Goal: Task Accomplishment & Management: Use online tool/utility

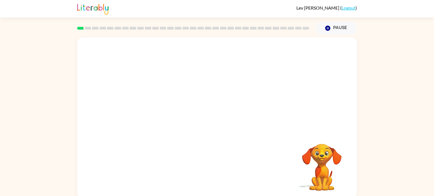
scroll to position [2, 0]
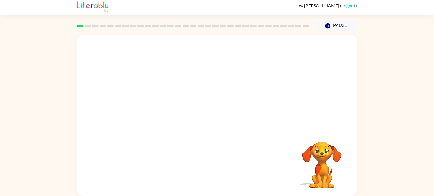
click at [291, 49] on video "Your browser must support playing .mp4 files to use Literably. Please try using…" at bounding box center [217, 82] width 280 height 95
click at [289, 49] on video "Your browser must support playing .mp4 files to use Literably. Please try using…" at bounding box center [217, 82] width 280 height 95
click at [288, 49] on video "Your browser must support playing .mp4 files to use Literably. Please try using…" at bounding box center [217, 82] width 280 height 95
click at [221, 117] on div at bounding box center [217, 118] width 36 height 21
click at [223, 118] on div at bounding box center [217, 118] width 36 height 21
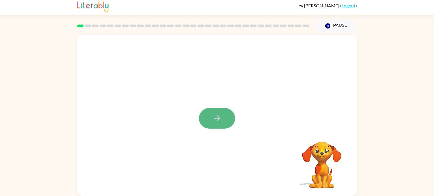
click at [219, 118] on icon "button" at bounding box center [217, 119] width 10 height 10
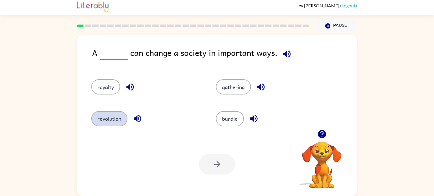
click at [122, 120] on button "revolution" at bounding box center [109, 118] width 36 height 15
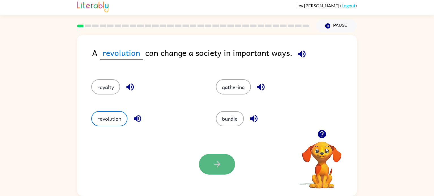
click at [206, 166] on button "button" at bounding box center [217, 164] width 36 height 21
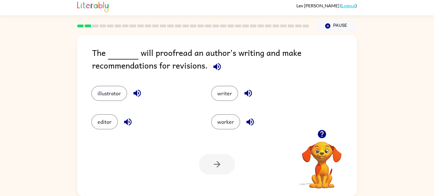
click at [321, 144] on video "Your browser must support playing .mp4 files to use Literably. Please try using…" at bounding box center [322, 161] width 57 height 57
click at [105, 125] on button "editor" at bounding box center [104, 122] width 27 height 15
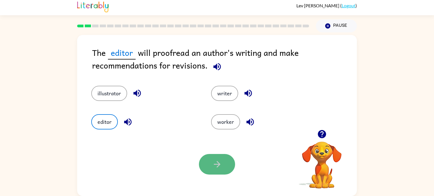
click at [217, 165] on icon "button" at bounding box center [217, 165] width 10 height 10
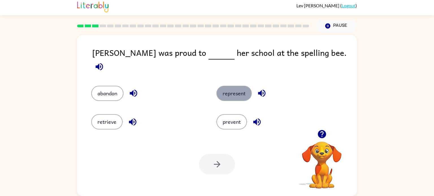
click at [232, 89] on button "represent" at bounding box center [234, 93] width 35 height 15
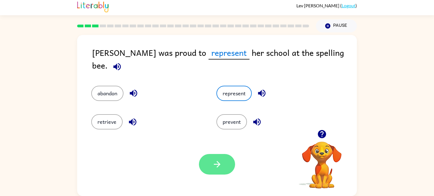
click at [216, 163] on icon "button" at bounding box center [217, 165] width 10 height 10
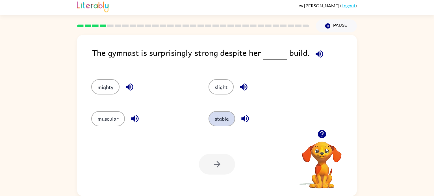
click at [220, 124] on button "stable" at bounding box center [222, 118] width 27 height 15
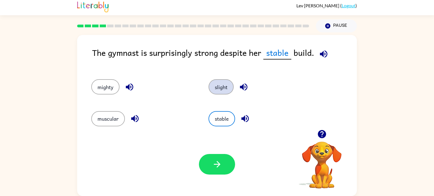
click at [217, 87] on button "slight" at bounding box center [221, 86] width 25 height 15
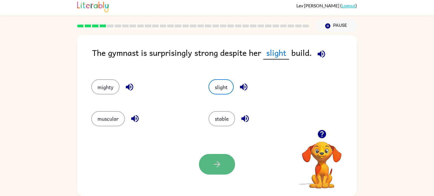
click at [219, 167] on icon "button" at bounding box center [217, 165] width 10 height 10
click at [219, 167] on div at bounding box center [217, 164] width 36 height 21
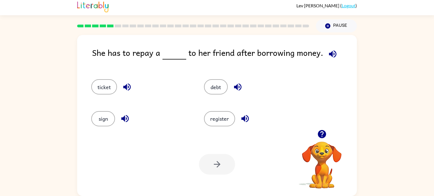
click at [329, 55] on icon "button" at bounding box center [332, 53] width 7 height 7
click at [332, 55] on icon "button" at bounding box center [333, 54] width 10 height 10
click at [329, 55] on icon "button" at bounding box center [332, 53] width 7 height 7
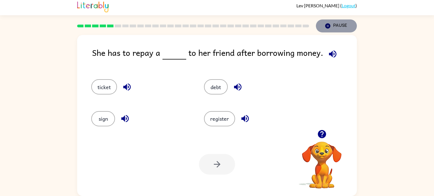
click at [327, 27] on icon "button" at bounding box center [327, 25] width 5 height 5
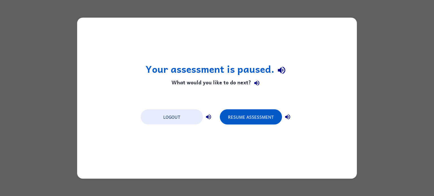
scroll to position [0, 0]
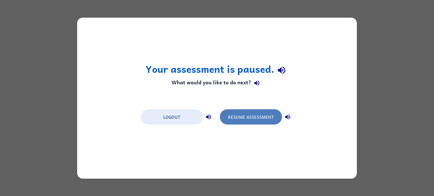
click at [262, 120] on button "Resume Assessment" at bounding box center [251, 116] width 62 height 15
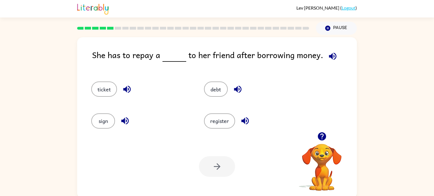
click at [329, 60] on icon "button" at bounding box center [333, 56] width 10 height 10
click at [330, 58] on icon "button" at bounding box center [332, 56] width 7 height 7
click at [106, 89] on button "ticket" at bounding box center [104, 89] width 26 height 15
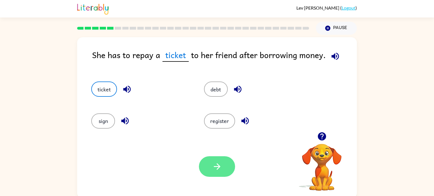
click at [223, 161] on button "button" at bounding box center [217, 167] width 36 height 21
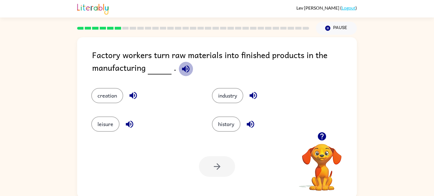
click at [183, 71] on icon "button" at bounding box center [186, 69] width 10 height 10
click at [187, 70] on icon "button" at bounding box center [186, 69] width 10 height 10
click at [183, 68] on icon "button" at bounding box center [185, 68] width 7 height 7
click at [183, 66] on icon "button" at bounding box center [186, 69] width 10 height 10
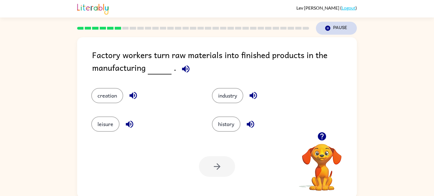
click at [336, 27] on button "Pause Pause" at bounding box center [336, 28] width 41 height 13
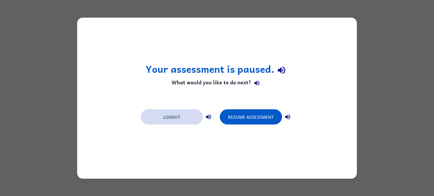
click at [176, 120] on button "Logout" at bounding box center [172, 116] width 62 height 15
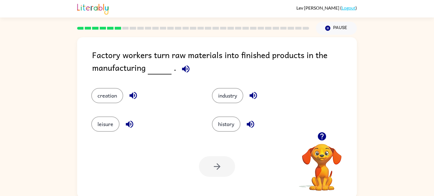
click at [186, 68] on icon "button" at bounding box center [186, 69] width 10 height 10
click at [233, 95] on button "industry" at bounding box center [227, 95] width 31 height 15
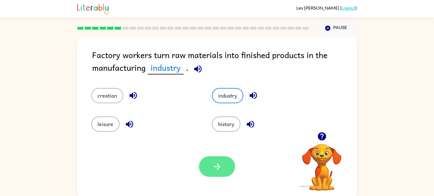
click at [218, 170] on icon "button" at bounding box center [217, 167] width 10 height 10
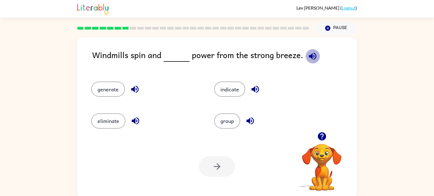
click at [309, 59] on icon "button" at bounding box center [313, 56] width 10 height 10
click at [101, 90] on button "generate" at bounding box center [108, 89] width 34 height 15
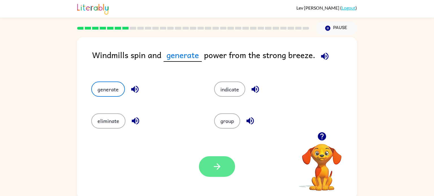
click at [219, 164] on icon "button" at bounding box center [217, 167] width 10 height 10
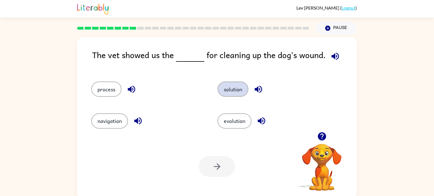
click at [235, 89] on button "solution" at bounding box center [233, 89] width 31 height 15
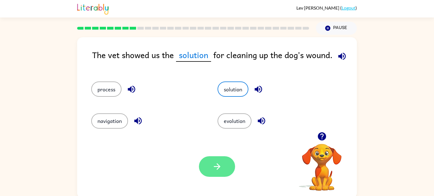
click at [215, 165] on icon "button" at bounding box center [217, 167] width 10 height 10
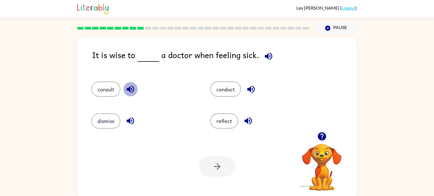
click at [134, 88] on icon "button" at bounding box center [131, 90] width 10 height 10
click at [247, 91] on icon "button" at bounding box center [251, 90] width 10 height 10
click at [111, 91] on button "consult" at bounding box center [105, 89] width 29 height 15
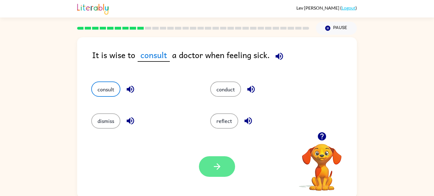
click at [209, 163] on button "button" at bounding box center [217, 167] width 36 height 21
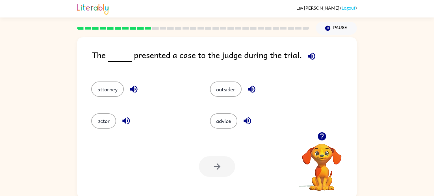
click at [308, 57] on icon "button" at bounding box center [311, 56] width 7 height 7
click at [113, 90] on button "attorney" at bounding box center [107, 89] width 33 height 15
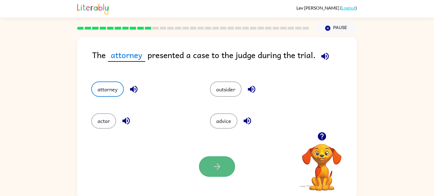
click at [217, 169] on icon "button" at bounding box center [217, 167] width 7 height 7
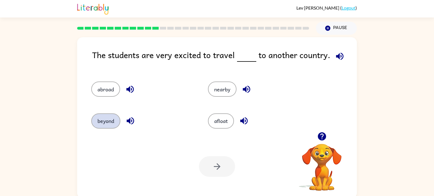
click at [105, 122] on button "beyond" at bounding box center [105, 121] width 29 height 15
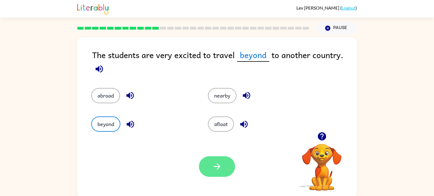
click at [213, 161] on button "button" at bounding box center [217, 167] width 36 height 21
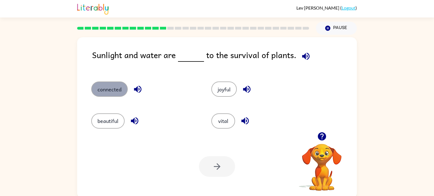
click at [120, 88] on button "connected" at bounding box center [109, 89] width 36 height 15
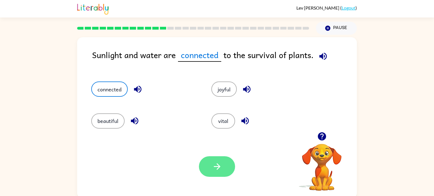
click at [220, 168] on icon "button" at bounding box center [217, 167] width 10 height 10
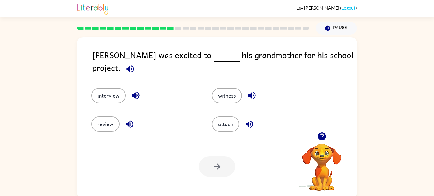
click at [247, 122] on icon "button" at bounding box center [249, 124] width 7 height 7
click at [222, 125] on button "attach" at bounding box center [225, 124] width 27 height 15
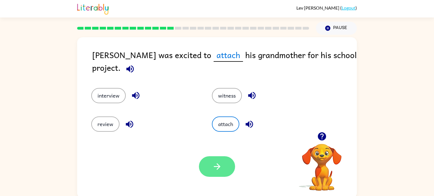
click at [219, 168] on icon "button" at bounding box center [217, 167] width 7 height 7
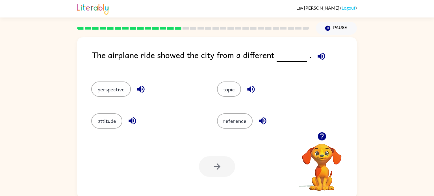
click at [137, 91] on icon "button" at bounding box center [141, 90] width 10 height 10
click at [124, 89] on button "perspective" at bounding box center [111, 89] width 40 height 15
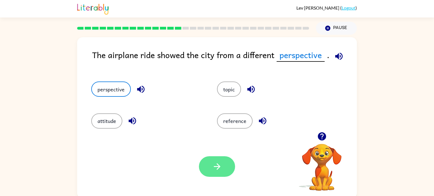
click at [217, 172] on button "button" at bounding box center [217, 167] width 36 height 21
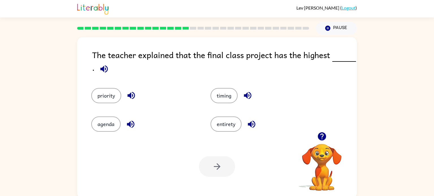
click at [255, 127] on icon "button" at bounding box center [252, 125] width 10 height 10
click at [246, 98] on icon "button" at bounding box center [247, 95] width 7 height 7
click at [128, 97] on icon "button" at bounding box center [131, 96] width 10 height 10
click at [133, 129] on icon "button" at bounding box center [131, 125] width 10 height 10
click at [256, 126] on icon "button" at bounding box center [252, 125] width 10 height 10
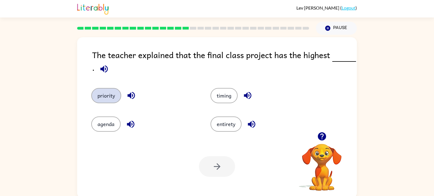
click at [111, 96] on button "priority" at bounding box center [106, 95] width 30 height 15
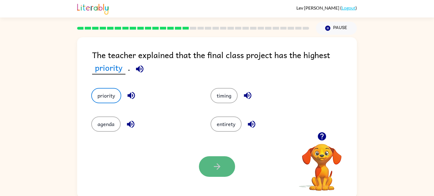
click at [217, 169] on icon "button" at bounding box center [217, 167] width 7 height 7
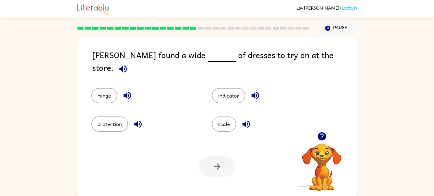
click at [247, 122] on icon "button" at bounding box center [246, 124] width 7 height 7
click at [251, 91] on icon "button" at bounding box center [255, 96] width 10 height 10
click at [126, 92] on icon "button" at bounding box center [127, 95] width 7 height 7
click at [138, 121] on icon "button" at bounding box center [137, 124] width 7 height 7
click at [105, 92] on button "range" at bounding box center [104, 95] width 26 height 15
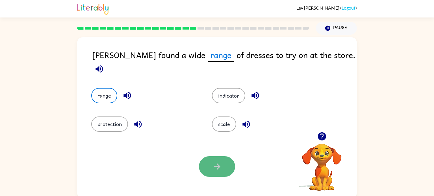
click at [223, 170] on button "button" at bounding box center [217, 167] width 36 height 21
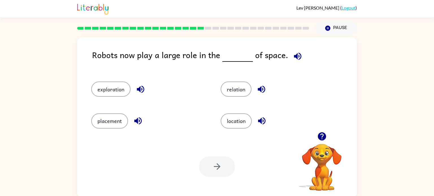
click at [144, 90] on icon "button" at bounding box center [140, 89] width 7 height 7
click at [121, 91] on button "exploration" at bounding box center [110, 89] width 39 height 15
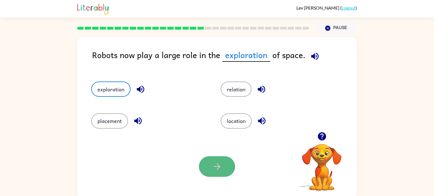
click at [221, 163] on icon "button" at bounding box center [217, 167] width 10 height 10
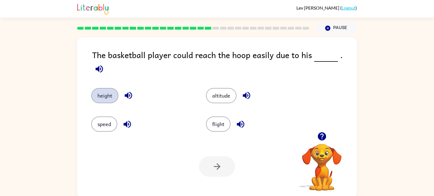
click at [113, 90] on button "height" at bounding box center [104, 95] width 27 height 15
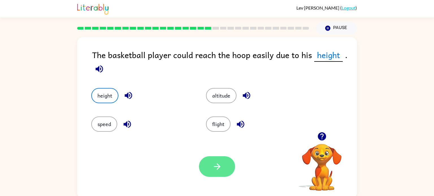
click at [217, 172] on icon "button" at bounding box center [217, 167] width 10 height 10
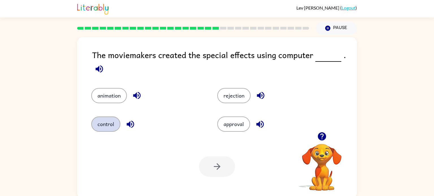
click at [98, 126] on button "control" at bounding box center [105, 124] width 29 height 15
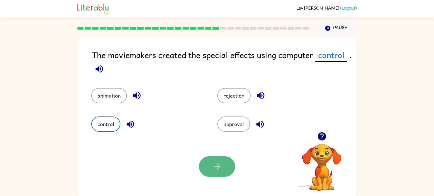
click at [224, 169] on button "button" at bounding box center [217, 167] width 36 height 21
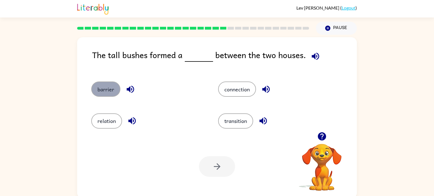
click at [99, 96] on button "barrier" at bounding box center [105, 89] width 29 height 15
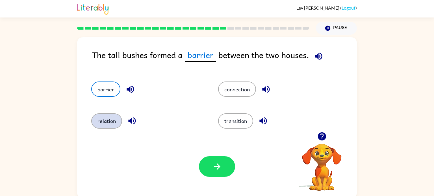
click at [113, 120] on button "relation" at bounding box center [106, 121] width 31 height 15
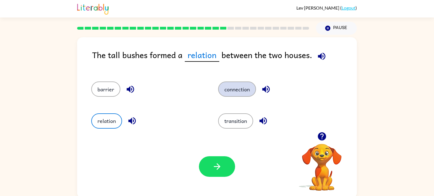
click at [239, 87] on button "connection" at bounding box center [237, 89] width 38 height 15
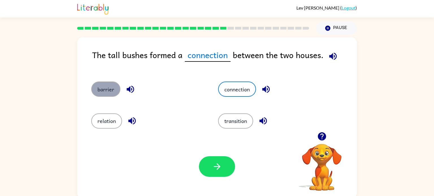
click at [107, 88] on button "barrier" at bounding box center [105, 89] width 29 height 15
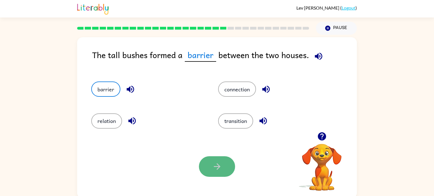
click at [203, 162] on button "button" at bounding box center [217, 167] width 36 height 21
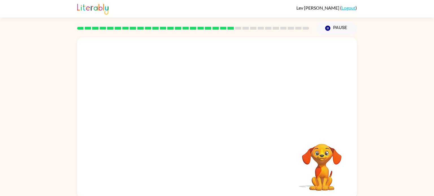
click at [165, 115] on video "Your browser must support playing .mp4 files to use Literably. Please try using…" at bounding box center [217, 84] width 280 height 95
click at [170, 116] on video "Your browser must support playing .mp4 files to use Literably. Please try using…" at bounding box center [217, 84] width 280 height 95
click at [219, 123] on div at bounding box center [217, 121] width 36 height 21
click at [219, 126] on button "button" at bounding box center [217, 121] width 36 height 21
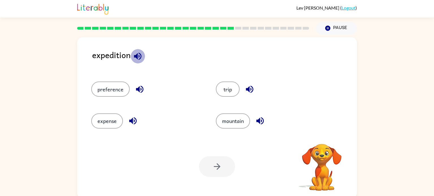
click at [137, 53] on icon "button" at bounding box center [138, 56] width 10 height 10
click at [135, 60] on icon "button" at bounding box center [138, 56] width 10 height 10
click at [137, 88] on icon "button" at bounding box center [140, 90] width 10 height 10
click at [245, 86] on icon "button" at bounding box center [250, 90] width 10 height 10
click at [131, 125] on icon "button" at bounding box center [133, 121] width 10 height 10
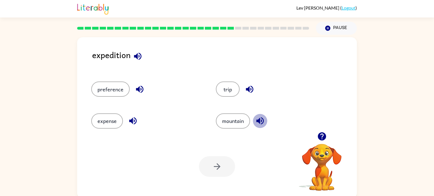
click at [258, 122] on icon "button" at bounding box center [259, 121] width 7 height 7
click at [105, 120] on button "expense" at bounding box center [107, 121] width 32 height 15
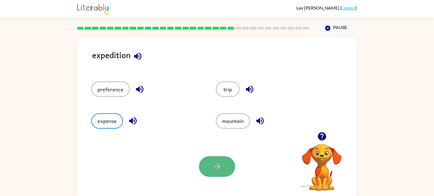
click at [214, 164] on icon "button" at bounding box center [217, 167] width 10 height 10
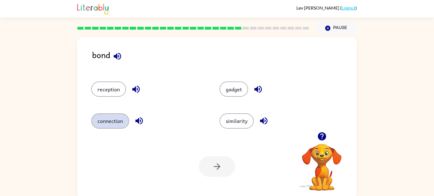
click at [120, 119] on button "connection" at bounding box center [110, 121] width 38 height 15
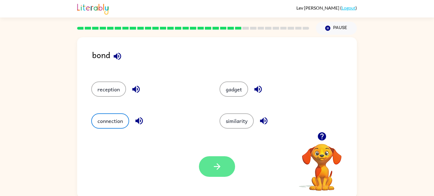
click at [232, 166] on button "button" at bounding box center [217, 167] width 36 height 21
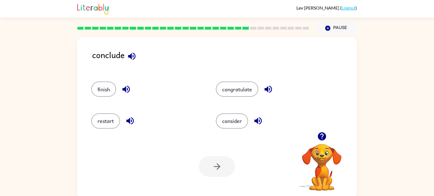
click at [130, 56] on icon "button" at bounding box center [131, 56] width 7 height 7
click at [268, 89] on icon "button" at bounding box center [268, 89] width 7 height 7
click at [258, 121] on icon "button" at bounding box center [257, 121] width 7 height 7
click at [125, 90] on icon "button" at bounding box center [125, 89] width 7 height 7
click at [126, 117] on icon "button" at bounding box center [130, 121] width 10 height 10
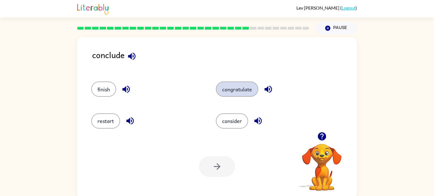
click at [224, 92] on button "congratulate" at bounding box center [237, 89] width 42 height 15
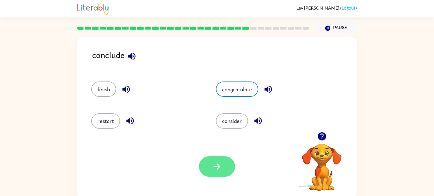
click at [209, 164] on button "button" at bounding box center [217, 167] width 36 height 21
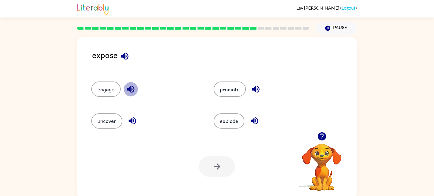
click at [133, 89] on icon "button" at bounding box center [131, 90] width 10 height 10
click at [134, 116] on button "button" at bounding box center [132, 121] width 14 height 14
click at [111, 119] on button "uncover" at bounding box center [106, 121] width 31 height 15
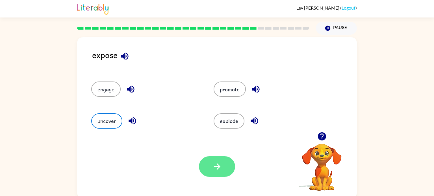
click at [222, 171] on icon "button" at bounding box center [217, 167] width 10 height 10
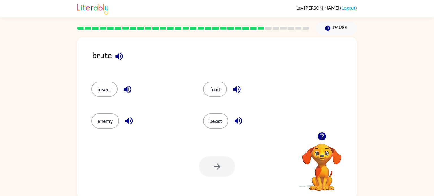
click at [116, 57] on icon "button" at bounding box center [118, 56] width 7 height 7
click at [117, 56] on icon "button" at bounding box center [118, 56] width 7 height 7
click at [118, 57] on icon "button" at bounding box center [118, 56] width 7 height 7
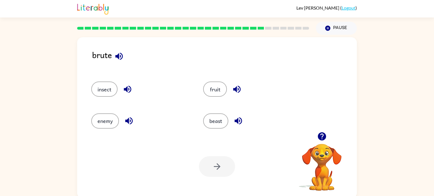
click at [118, 57] on icon "button" at bounding box center [118, 56] width 7 height 7
click at [118, 58] on icon "button" at bounding box center [118, 56] width 7 height 7
click at [120, 59] on icon "button" at bounding box center [119, 56] width 10 height 10
click at [133, 128] on div "enemy" at bounding box center [140, 121] width 99 height 15
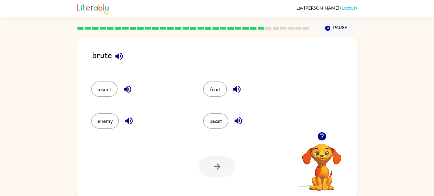
click at [133, 128] on div "enemy" at bounding box center [140, 121] width 99 height 15
click at [223, 122] on button "beast" at bounding box center [215, 121] width 25 height 15
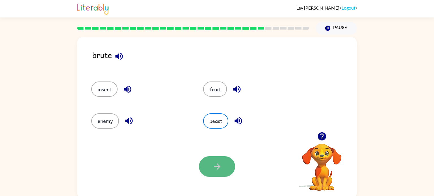
click at [225, 170] on button "button" at bounding box center [217, 167] width 36 height 21
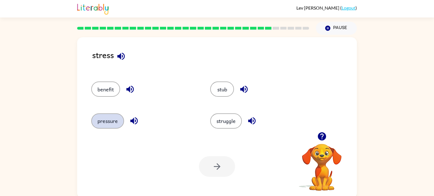
click at [106, 128] on button "pressure" at bounding box center [107, 121] width 33 height 15
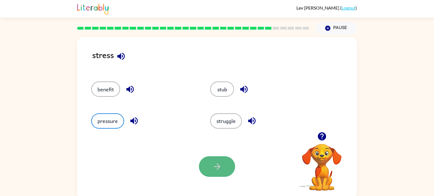
click at [221, 172] on button "button" at bounding box center [217, 167] width 36 height 21
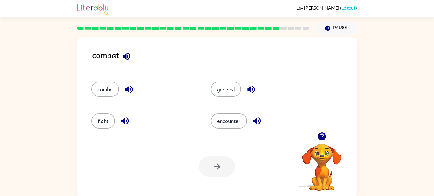
click at [124, 56] on icon "button" at bounding box center [126, 56] width 7 height 7
click at [220, 125] on button "encounter" at bounding box center [229, 121] width 36 height 15
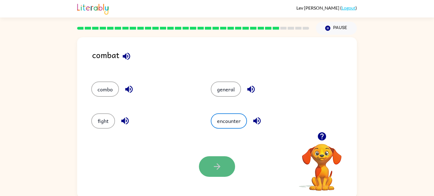
click at [211, 166] on button "button" at bounding box center [217, 167] width 36 height 21
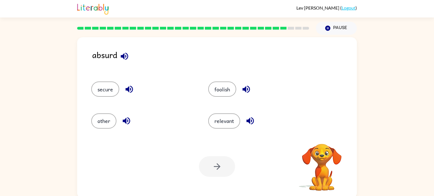
click at [154, 123] on div "other" at bounding box center [143, 121] width 104 height 15
click at [127, 56] on icon "button" at bounding box center [125, 56] width 10 height 10
click at [215, 89] on button "foolish" at bounding box center [222, 89] width 28 height 15
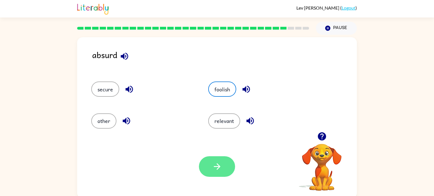
click at [216, 174] on button "button" at bounding box center [217, 167] width 36 height 21
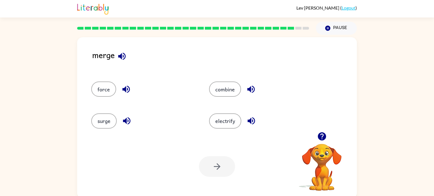
click at [126, 55] on icon "button" at bounding box center [122, 56] width 10 height 10
click at [224, 91] on button "combine" at bounding box center [225, 89] width 32 height 15
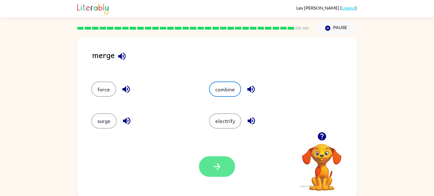
click at [212, 163] on icon "button" at bounding box center [217, 167] width 10 height 10
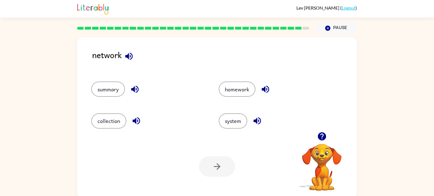
click at [124, 61] on icon "button" at bounding box center [129, 56] width 10 height 10
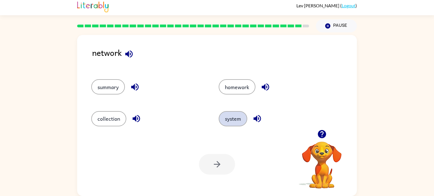
click at [234, 118] on button "system" at bounding box center [233, 118] width 29 height 15
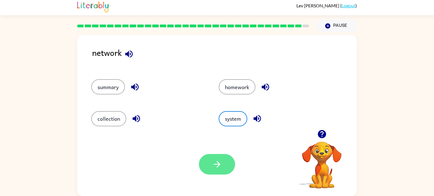
click at [210, 163] on button "button" at bounding box center [217, 164] width 36 height 21
